Goal: Find specific page/section: Find specific page/section

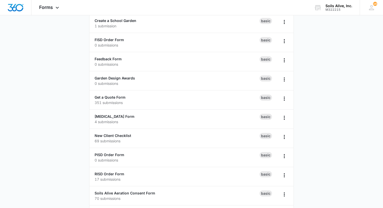
scroll to position [131, 0]
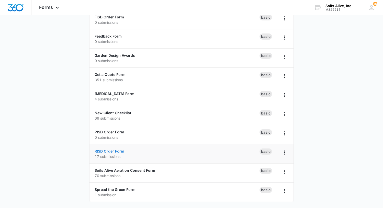
click at [117, 151] on link "RISD Order Form" at bounding box center [110, 151] width 30 height 4
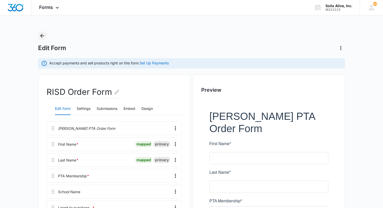
click at [45, 37] on icon "Back" at bounding box center [42, 36] width 6 height 6
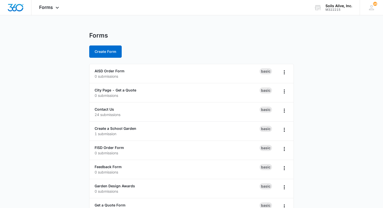
click at [178, 30] on div "Forms Apps Reputation Websites Forms CRM Email Social POS Content Ads Intellige…" at bounding box center [191, 169] width 383 height 339
click at [163, 26] on div "Forms Apps Reputation Websites Forms CRM Email Social POS Content Ads Intellige…" at bounding box center [191, 169] width 383 height 339
click at [53, 8] on div "Forms Apps Reputation Websites Forms CRM Email Social POS Content Ads Intellige…" at bounding box center [49, 7] width 37 height 15
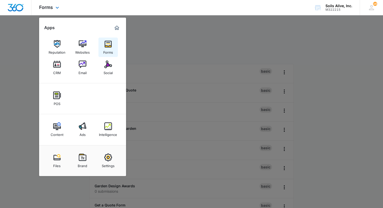
click at [111, 45] on img at bounding box center [108, 44] width 8 height 8
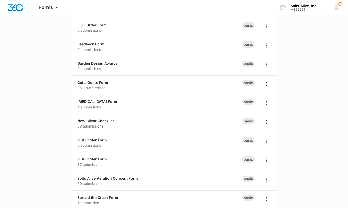
scroll to position [131, 0]
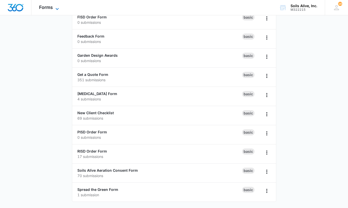
click at [54, 6] on icon at bounding box center [57, 9] width 6 height 6
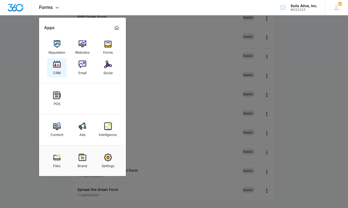
click at [58, 67] on img at bounding box center [57, 65] width 8 height 8
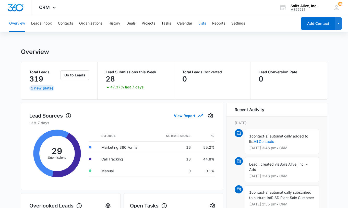
click at [202, 22] on button "Lists" at bounding box center [203, 23] width 8 height 16
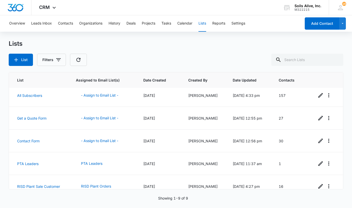
scroll to position [103, 0]
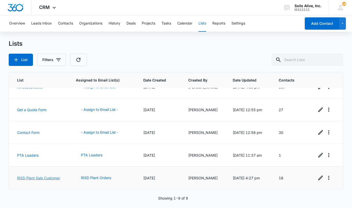
click at [30, 178] on link "RISD Plant Sale Customer" at bounding box center [38, 178] width 43 height 4
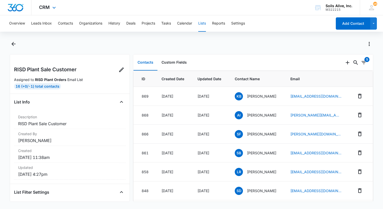
drag, startPoint x: 9, startPoint y: 4, endPoint x: 5, endPoint y: 0, distance: 5.6
click at [9, 4] on img "Dashboard" at bounding box center [15, 8] width 16 height 8
